Goal: Information Seeking & Learning: Learn about a topic

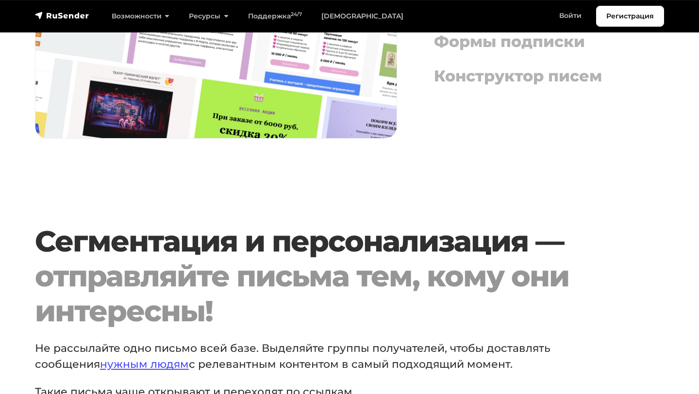
scroll to position [1294, 0]
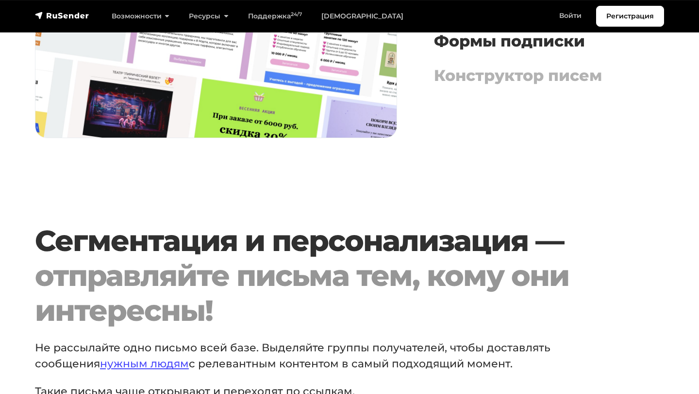
click at [465, 49] on h4 "Формы подписки" at bounding box center [536, 41] width 205 height 18
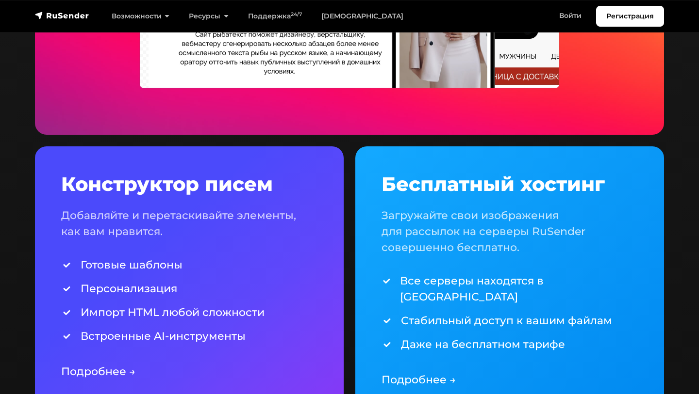
scroll to position [2061, 0]
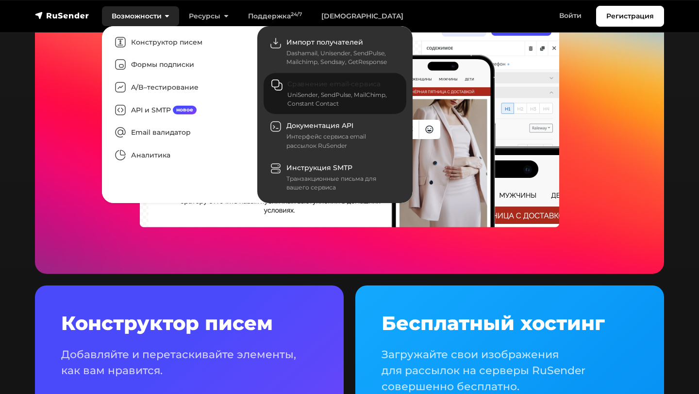
click at [299, 93] on div "UniSender, SendPulse, MailChimp, Constant Contact" at bounding box center [340, 99] width 107 height 17
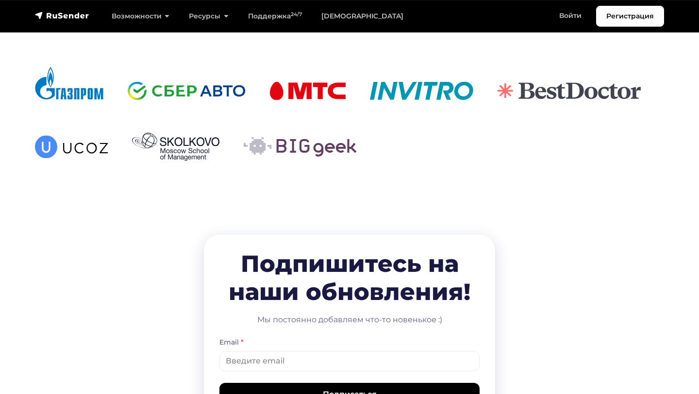
scroll to position [3151, 0]
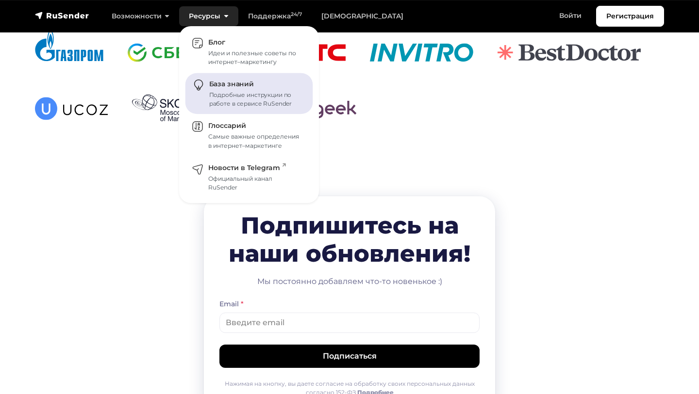
click at [229, 87] on span "База знаний" at bounding box center [231, 84] width 45 height 9
